Goal: Find specific page/section: Find specific page/section

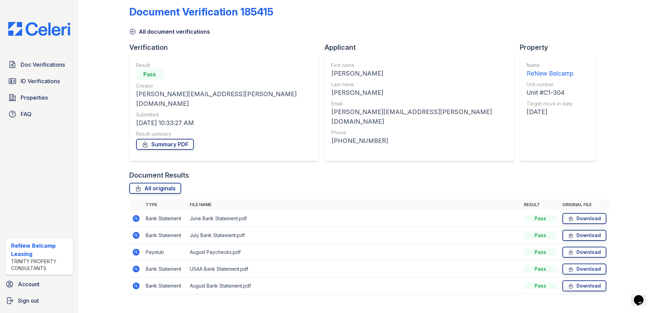
scroll to position [10, 0]
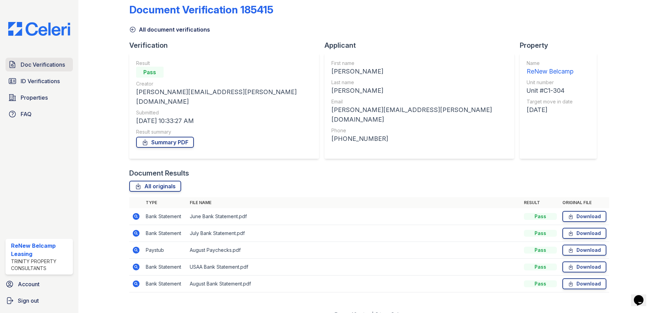
click at [43, 69] on span "Doc Verifications" at bounding box center [43, 65] width 44 height 8
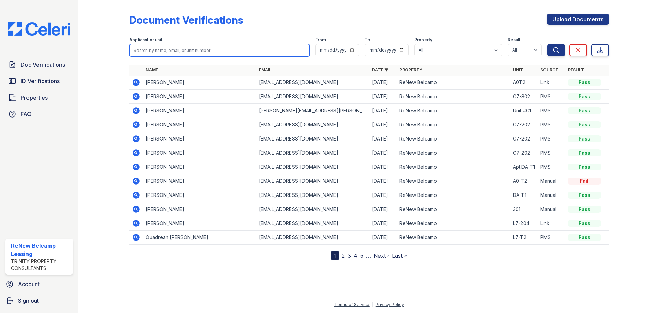
click at [176, 49] on input "search" at bounding box center [219, 50] width 181 height 12
click at [178, 53] on input "[PERSON_NAME]" at bounding box center [219, 50] width 181 height 12
type input "[PERSON_NAME]"
click at [548, 44] on button "Search" at bounding box center [557, 50] width 18 height 12
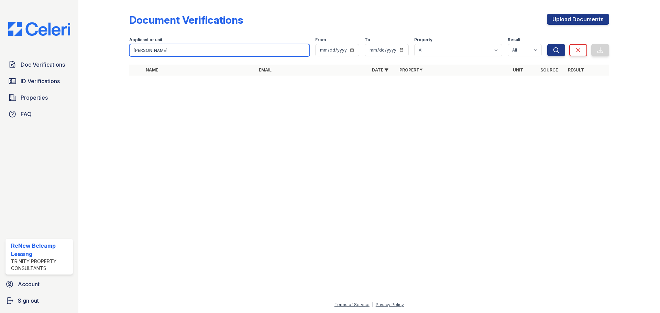
click at [174, 46] on input "[PERSON_NAME]" at bounding box center [219, 50] width 181 height 12
type input "J"
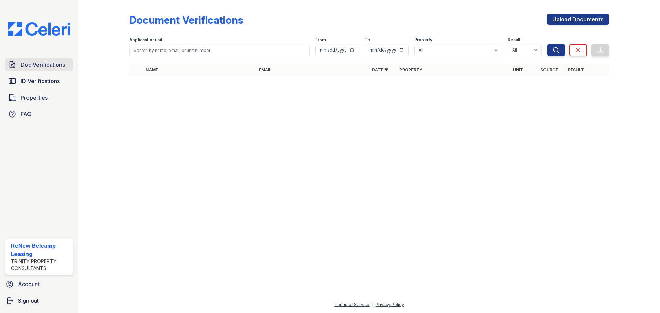
click at [40, 64] on span "Doc Verifications" at bounding box center [43, 65] width 44 height 8
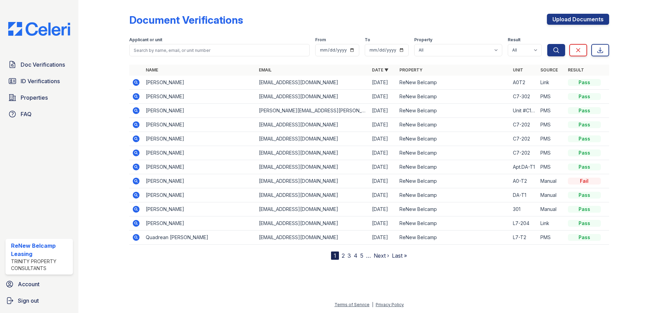
click at [345, 256] on link "2" at bounding box center [343, 255] width 3 height 7
click at [53, 66] on span "Doc Verifications" at bounding box center [43, 65] width 44 height 8
click at [45, 65] on span "Doc Verifications" at bounding box center [43, 65] width 44 height 8
